Goal: Task Accomplishment & Management: Complete application form

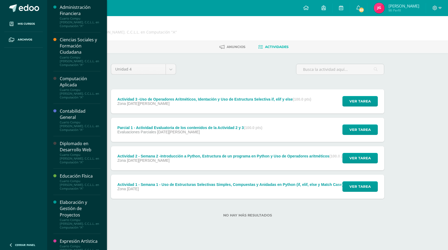
click at [86, 88] on div "Cuarto Compu [PERSON_NAME]. C.C.L.L. en Computación "A"" at bounding box center [80, 93] width 41 height 11
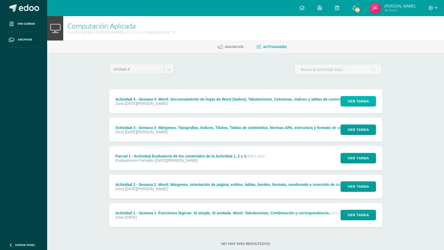
click at [351, 99] on span "Ver tarea" at bounding box center [358, 101] width 21 height 10
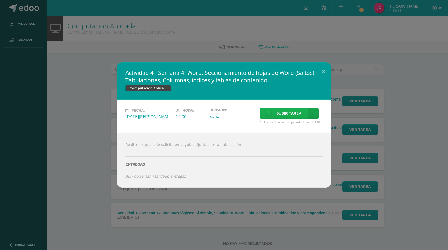
click at [279, 116] on span "Subir tarea" at bounding box center [289, 113] width 25 height 10
click at [0, 0] on input "Subir tarea" at bounding box center [0, 0] width 0 height 0
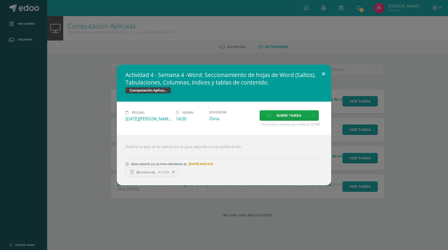
drag, startPoint x: 324, startPoint y: 73, endPoint x: 333, endPoint y: 66, distance: 12.4
click at [324, 73] on button at bounding box center [323, 74] width 15 height 18
